Goal: Contribute content: Add original content to the website for others to see

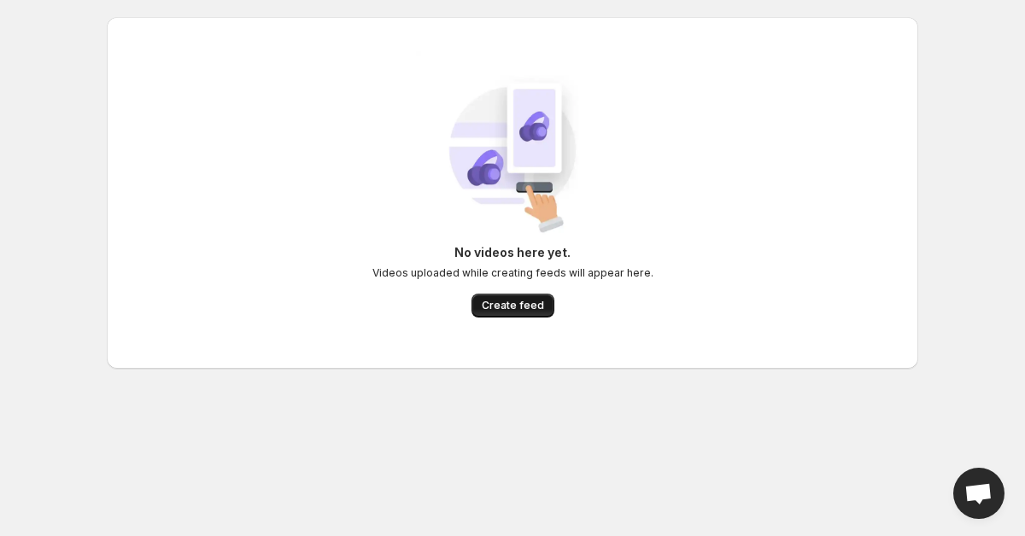
click at [508, 311] on span "Create feed" at bounding box center [513, 306] width 62 height 14
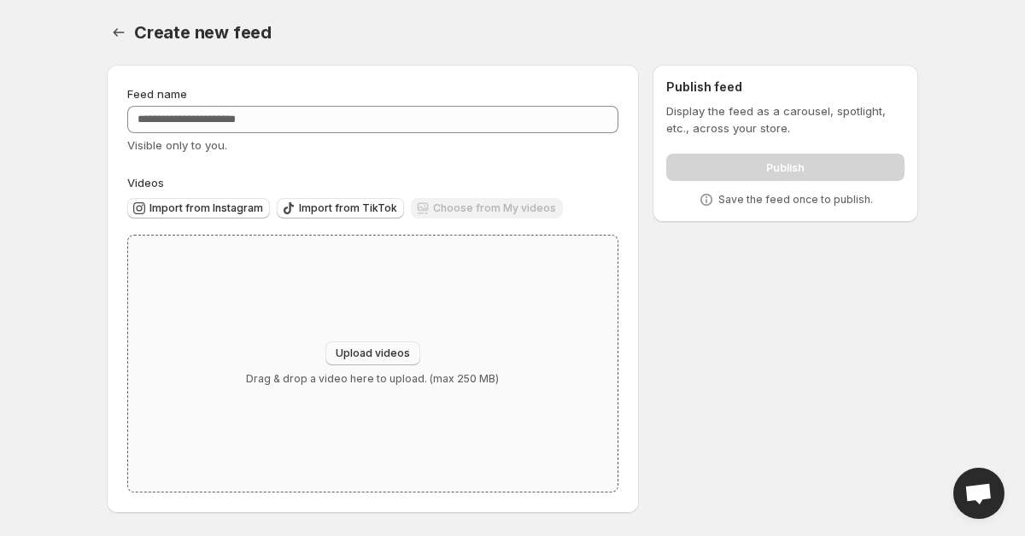
click at [381, 354] on span "Upload videos" at bounding box center [373, 354] width 74 height 14
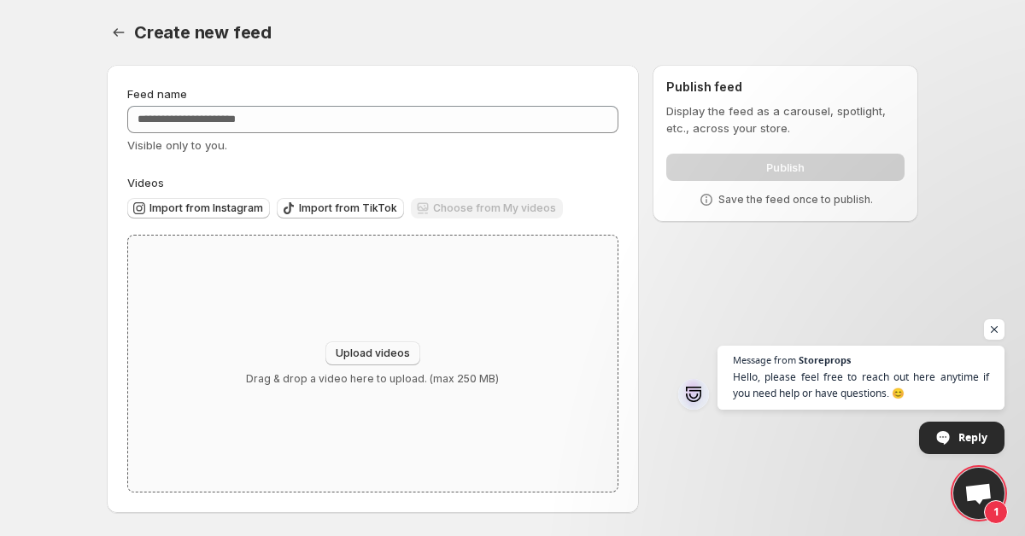
click at [389, 352] on span "Upload videos" at bounding box center [373, 354] width 74 height 14
type input "**********"
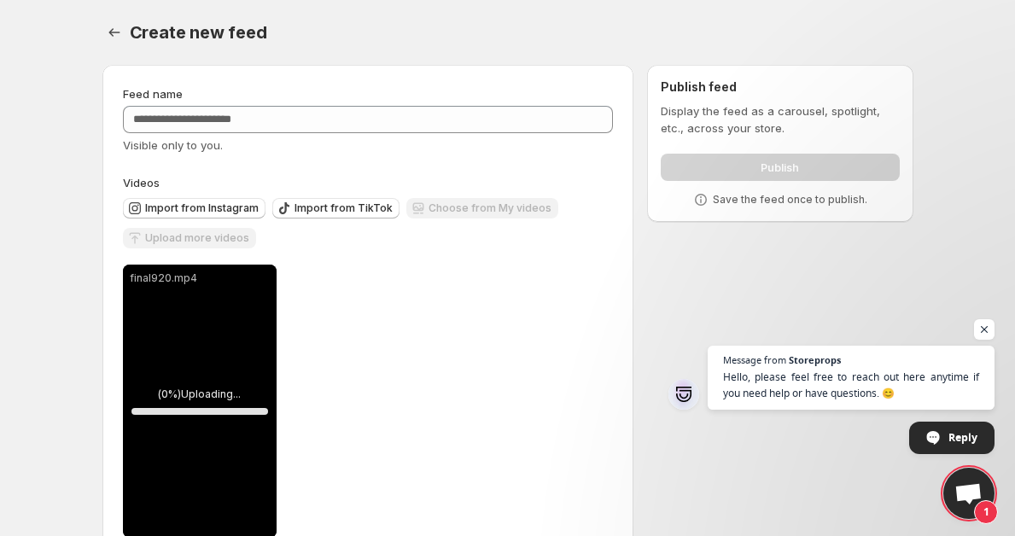
scroll to position [44, 0]
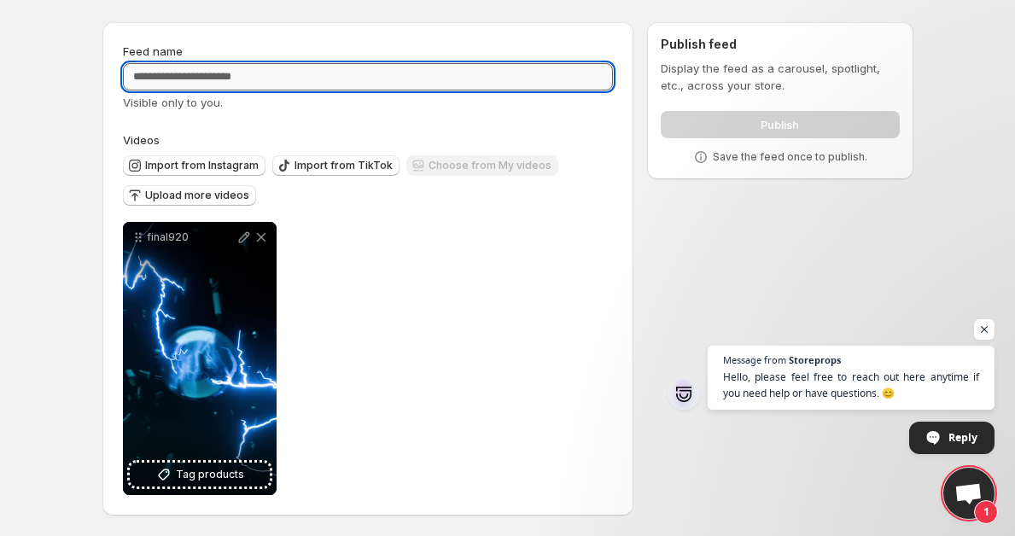
click at [466, 86] on input "Feed name" at bounding box center [368, 76] width 491 height 27
type input "****"
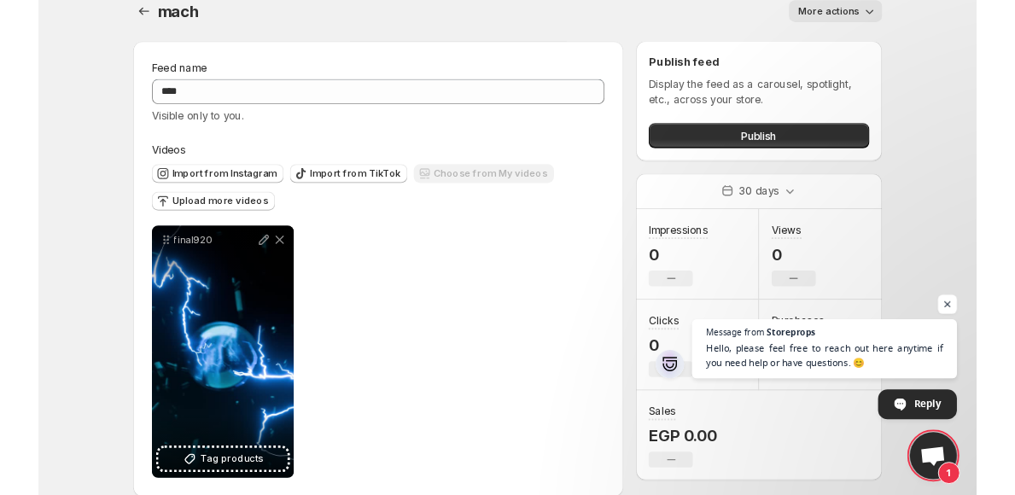
scroll to position [44, 0]
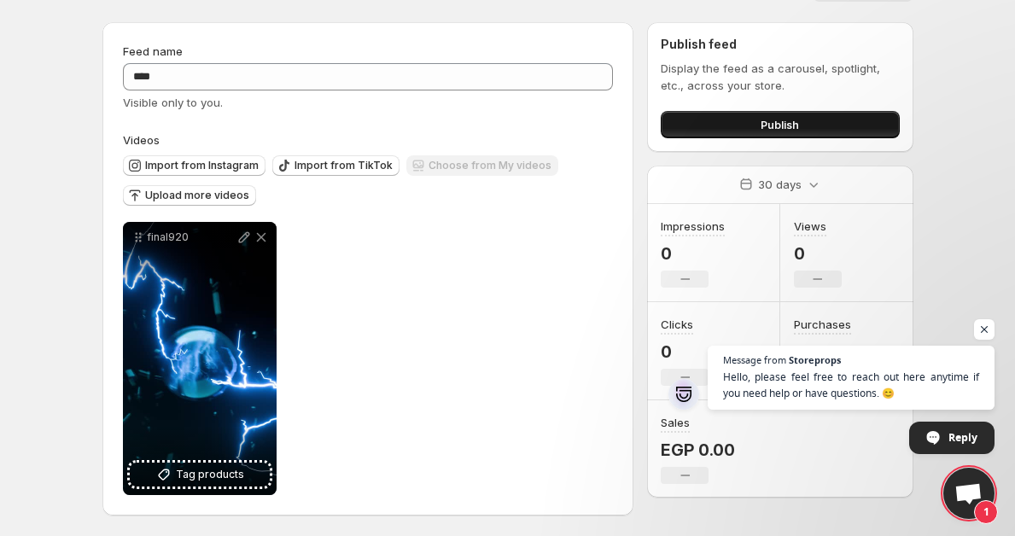
click at [738, 128] on button "Publish" at bounding box center [780, 124] width 238 height 27
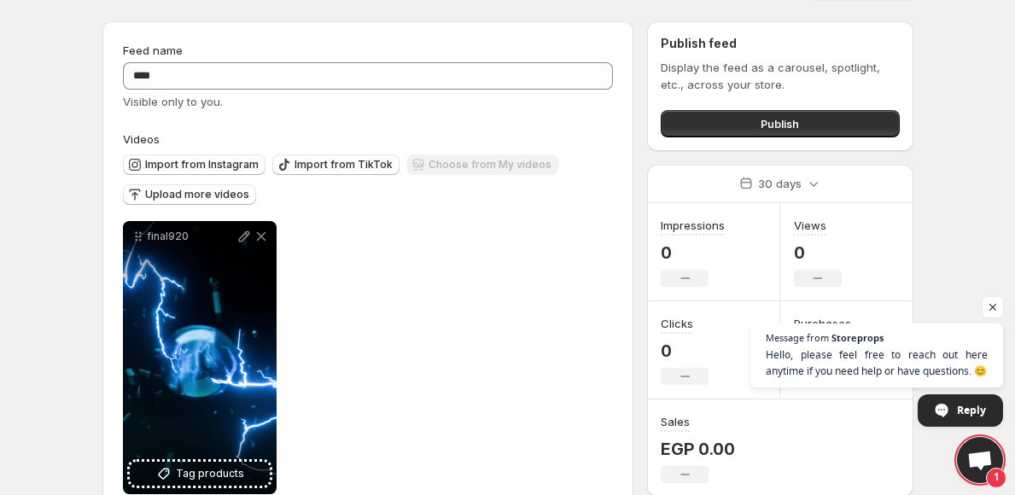
scroll to position [85, 0]
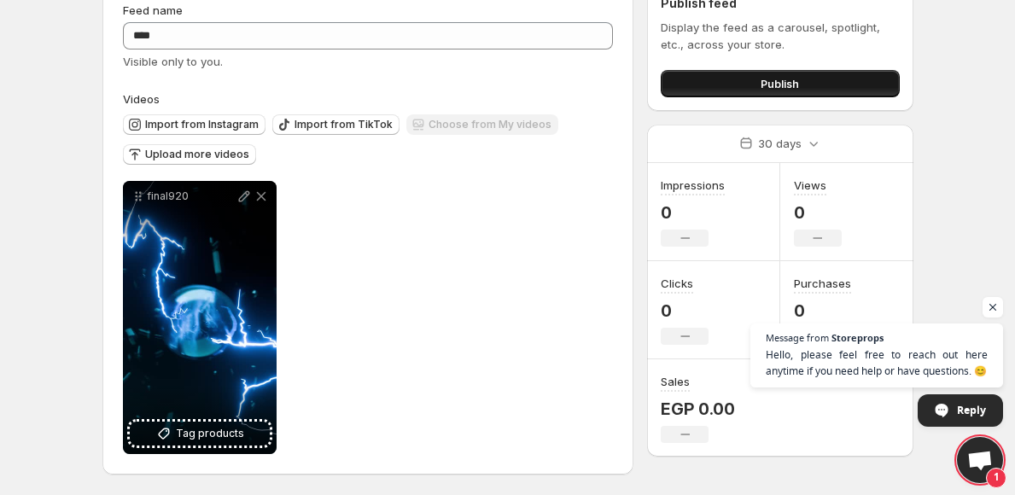
click at [751, 74] on button "Publish" at bounding box center [780, 83] width 238 height 27
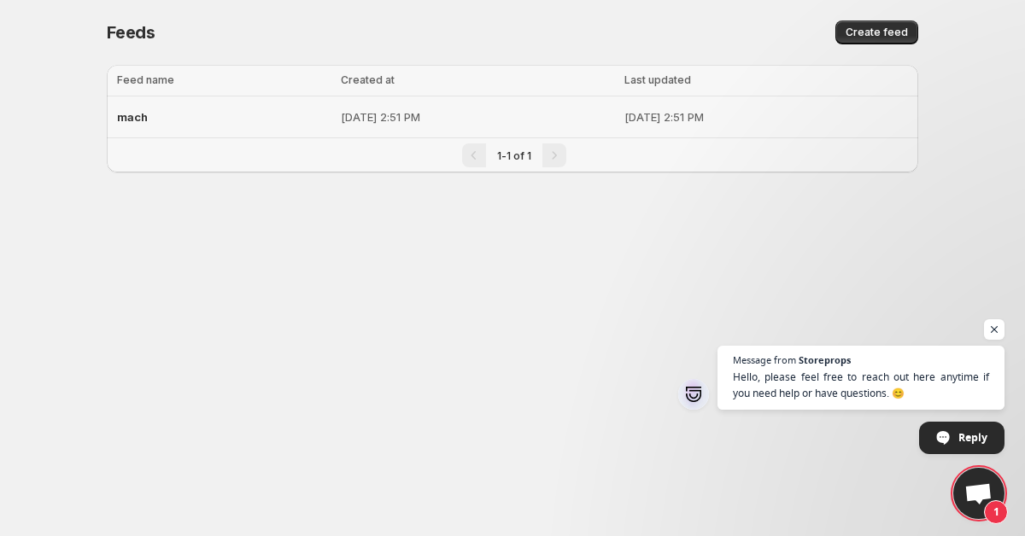
click at [172, 120] on div "mach" at bounding box center [223, 117] width 213 height 31
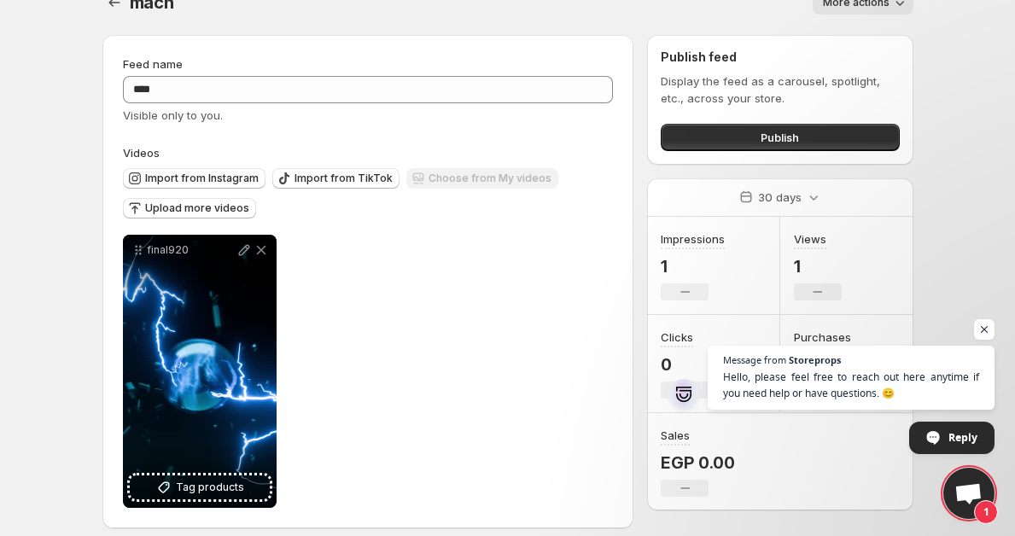
scroll to position [44, 0]
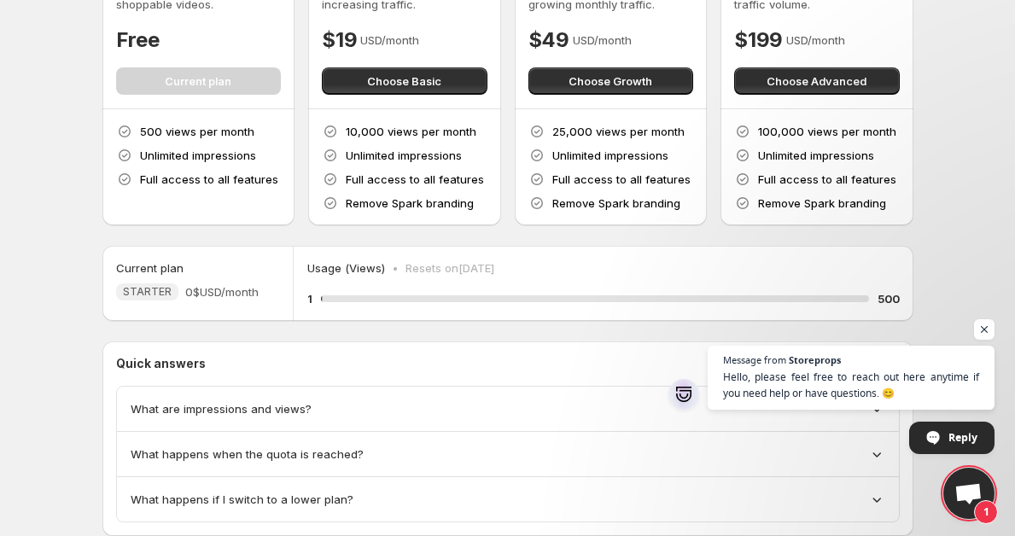
scroll to position [183, 0]
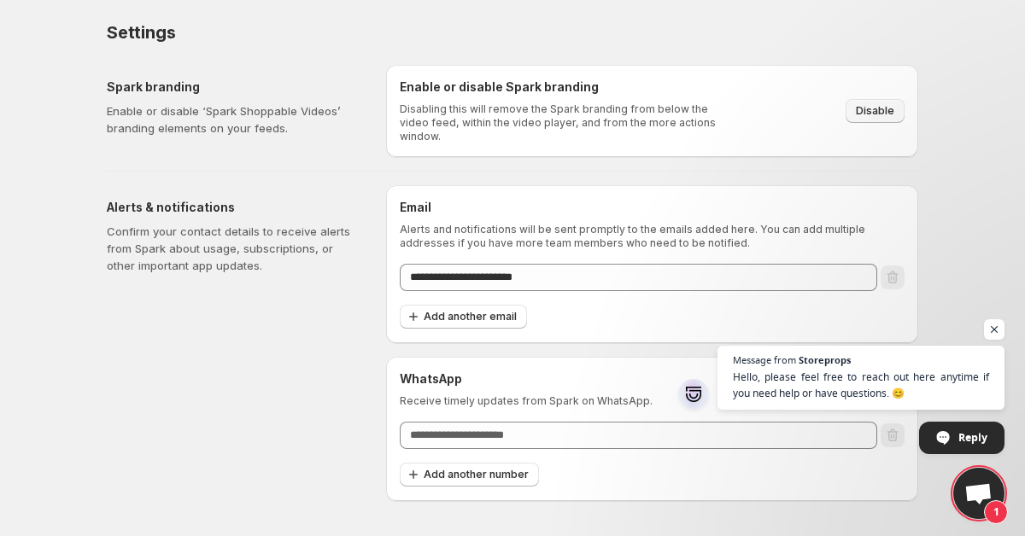
click at [860, 104] on span "Disable" at bounding box center [875, 111] width 38 height 14
